Goal: Information Seeking & Learning: Learn about a topic

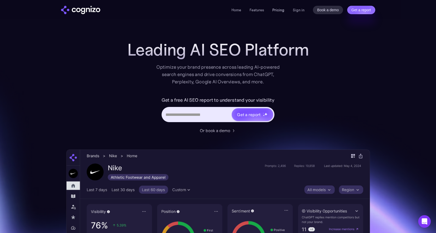
click at [277, 10] on link "Pricing" at bounding box center [278, 10] width 12 height 5
